Goal: Navigation & Orientation: Find specific page/section

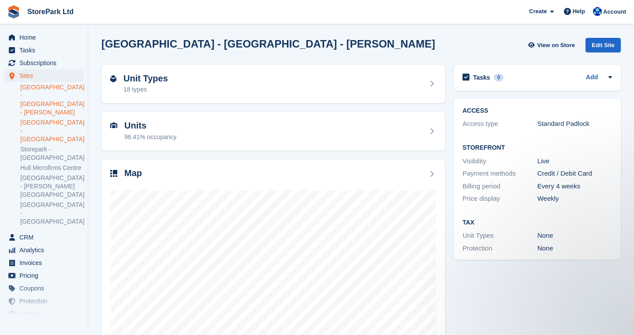
click at [56, 121] on link "[GEOGRAPHIC_DATA] - [GEOGRAPHIC_DATA]" at bounding box center [51, 131] width 63 height 25
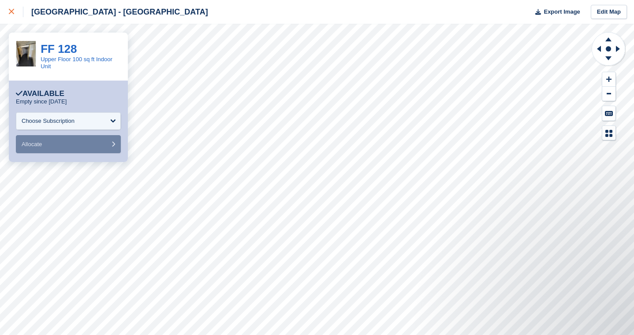
click at [13, 15] on div at bounding box center [16, 12] width 15 height 11
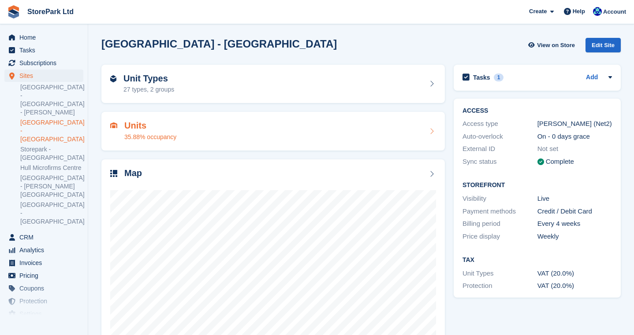
click at [188, 129] on div "Units 35.88% occupancy" at bounding box center [273, 131] width 326 height 21
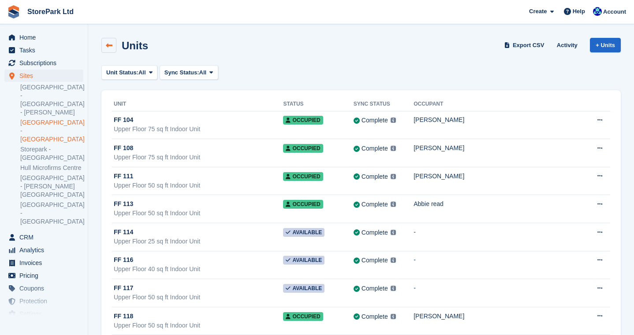
click at [110, 43] on icon at bounding box center [109, 45] width 7 height 7
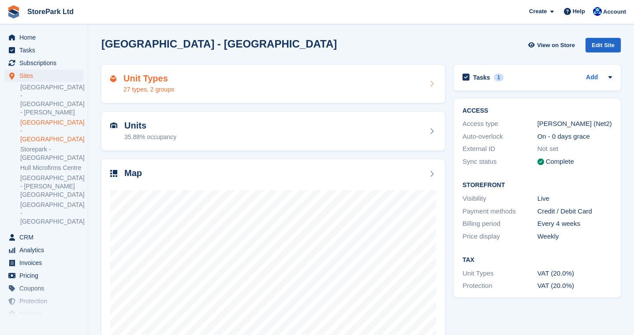
drag, startPoint x: 0, startPoint y: 0, endPoint x: 183, endPoint y: 84, distance: 201.8
click at [183, 84] on div "Unit Types 27 types, 2 groups" at bounding box center [273, 84] width 326 height 21
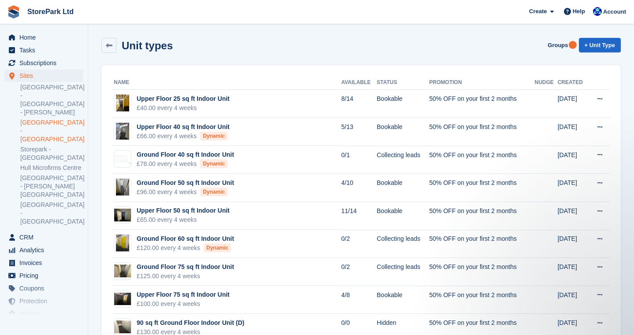
click at [49, 119] on link "[GEOGRAPHIC_DATA] - [GEOGRAPHIC_DATA]" at bounding box center [51, 131] width 63 height 25
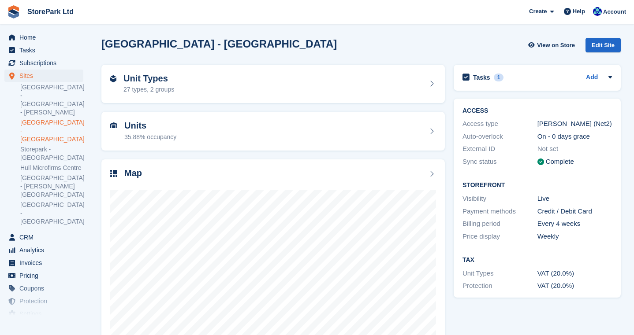
click at [282, 45] on h2 "[GEOGRAPHIC_DATA] - [GEOGRAPHIC_DATA]" at bounding box center [218, 44] width 235 height 12
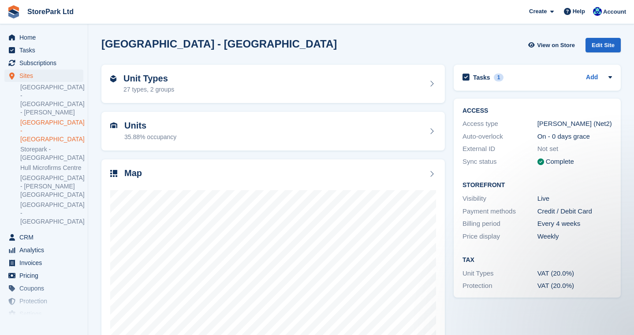
click at [632, 160] on section "Store Park - Hull East - Marfleet Avenue View on Store Edit Site Unit Types 27 …" at bounding box center [361, 188] width 546 height 376
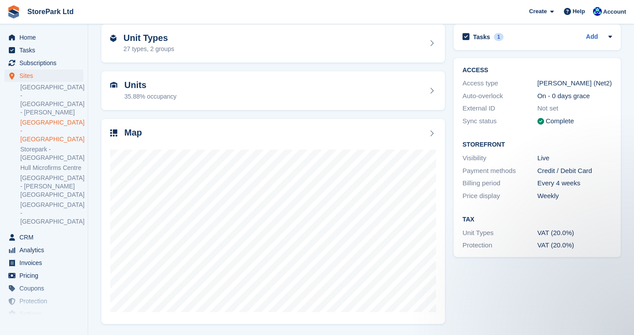
scroll to position [40, 0]
